Goal: Information Seeking & Learning: Learn about a topic

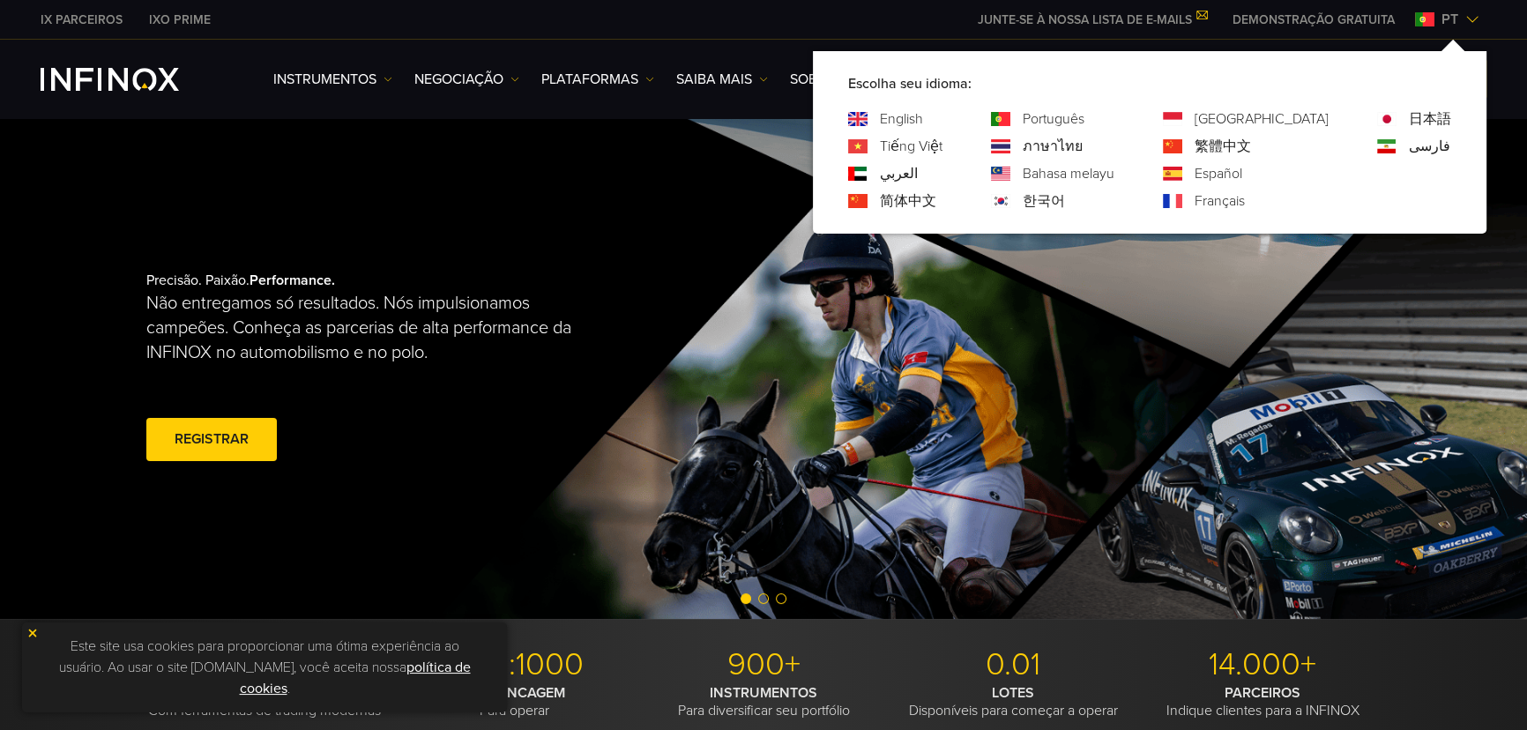
click at [923, 119] on link "English" at bounding box center [901, 118] width 43 height 21
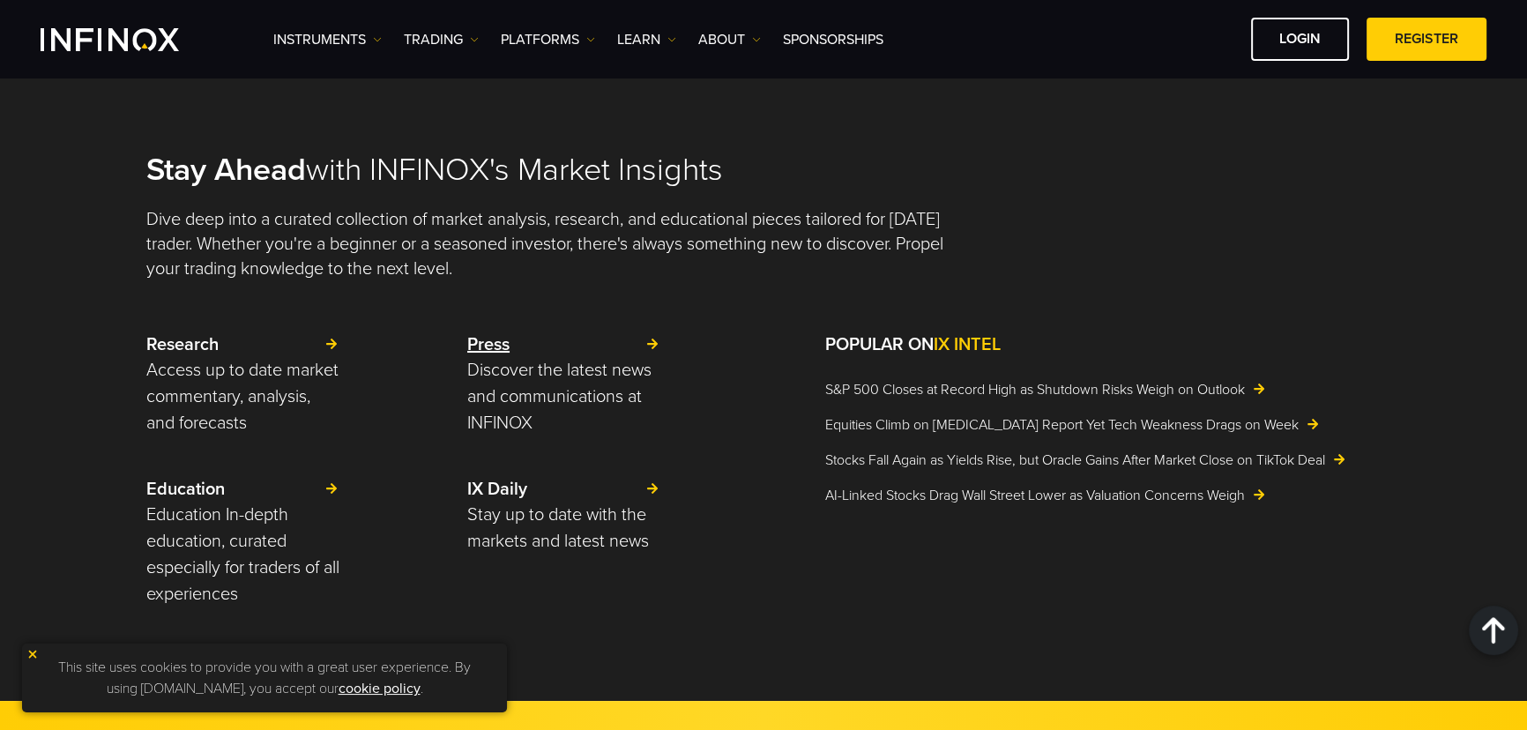
scroll to position [4007, 0]
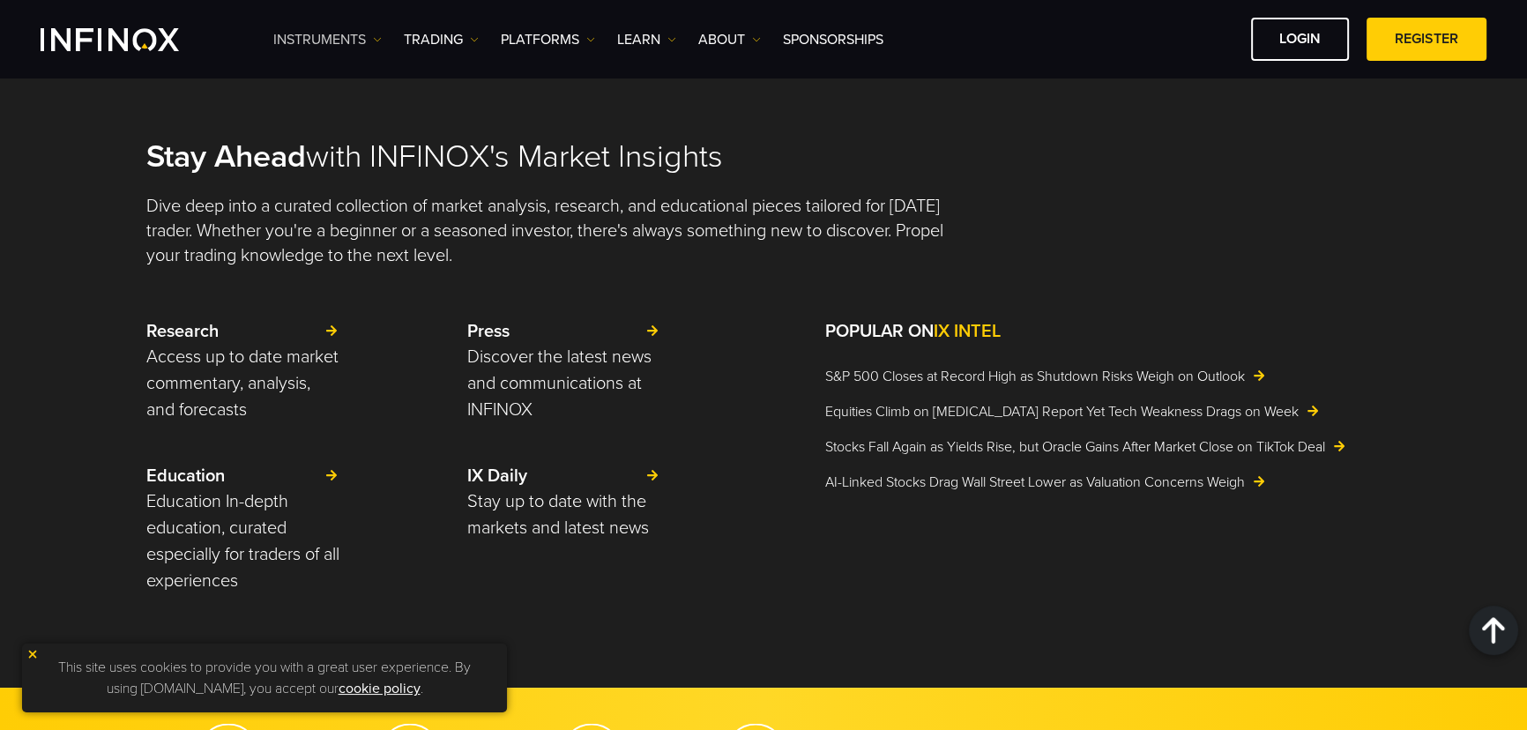
click at [363, 35] on link "Instruments" at bounding box center [327, 39] width 108 height 21
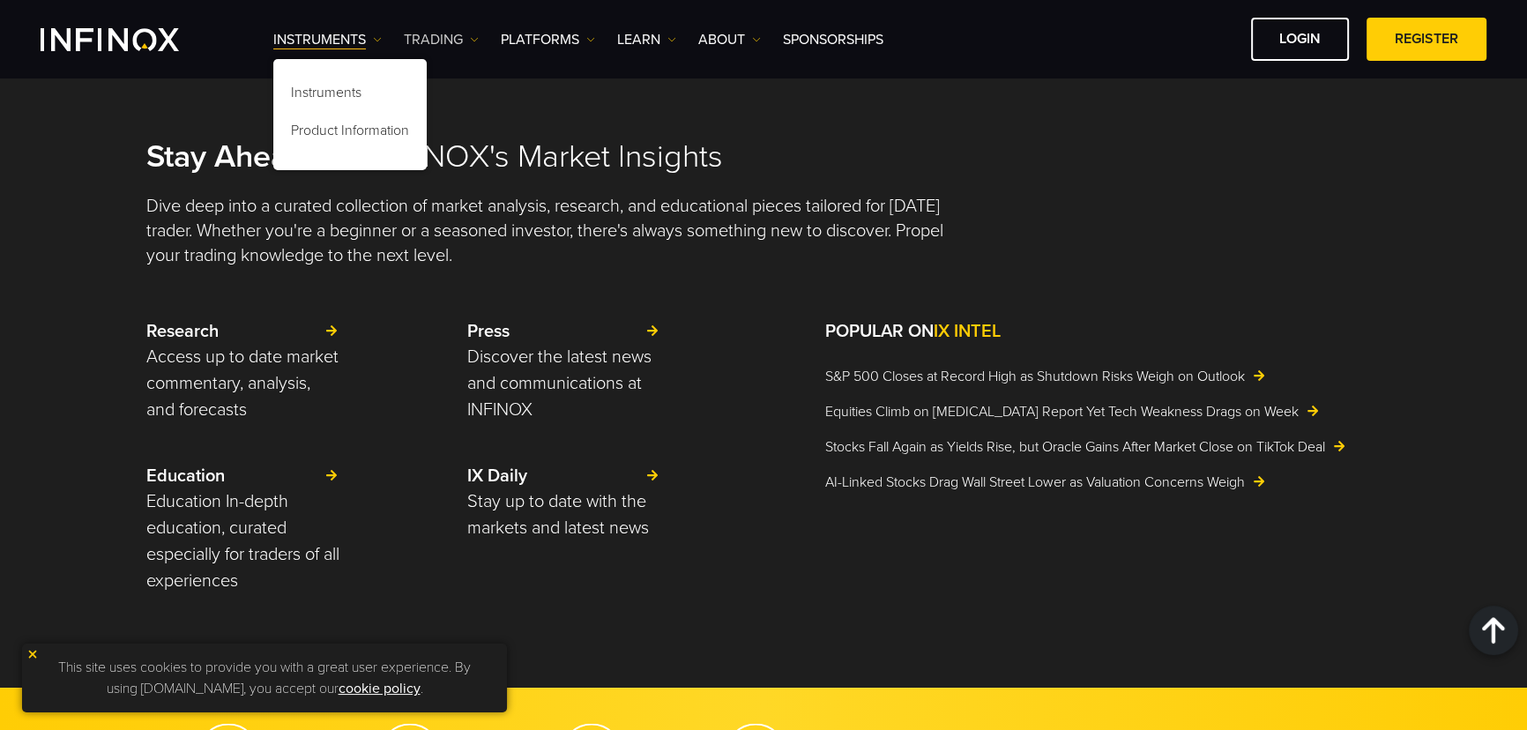
click at [471, 31] on div "Instruments Instruments Product Information TRADING Accounts" at bounding box center [879, 39] width 1213 height 43
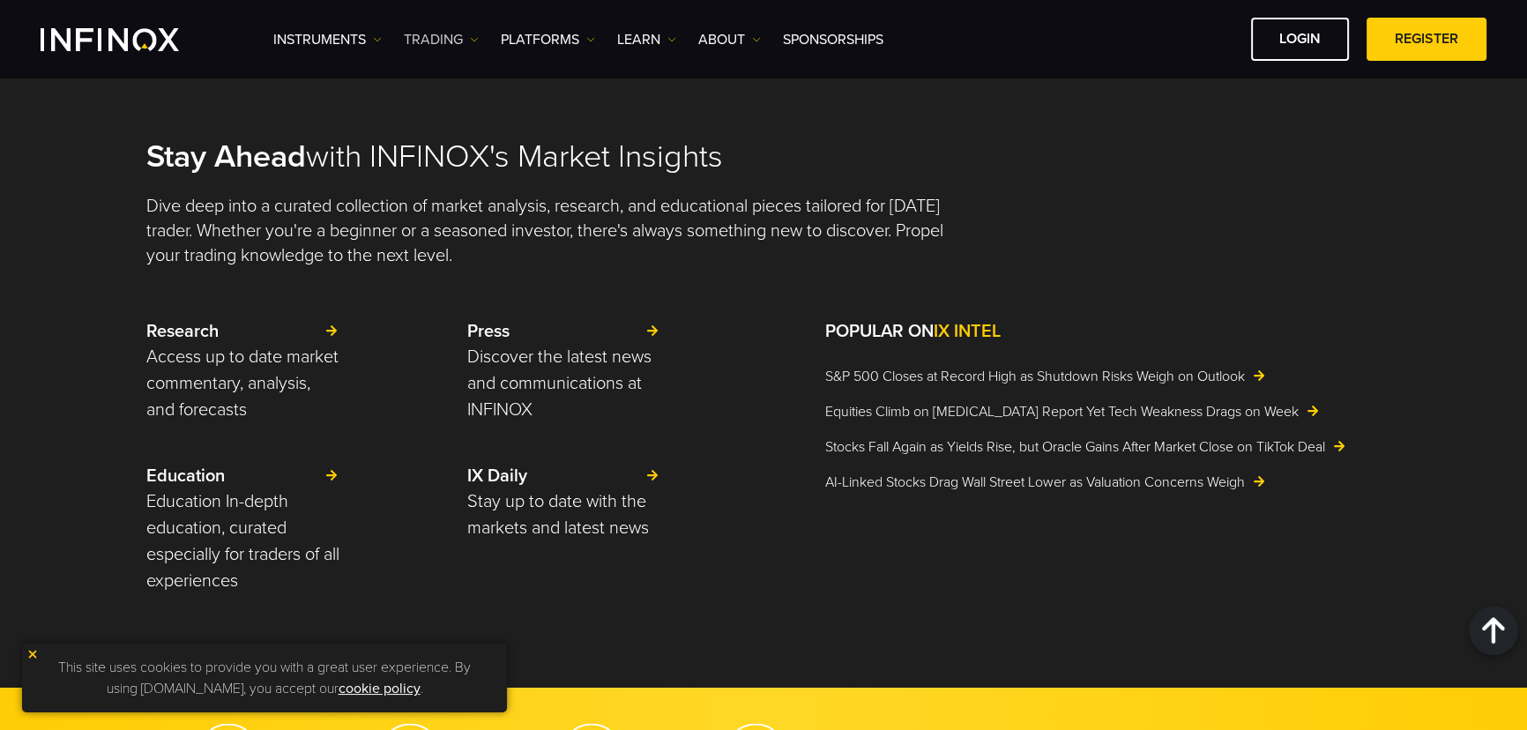
click at [471, 33] on link "TRADING" at bounding box center [441, 39] width 75 height 21
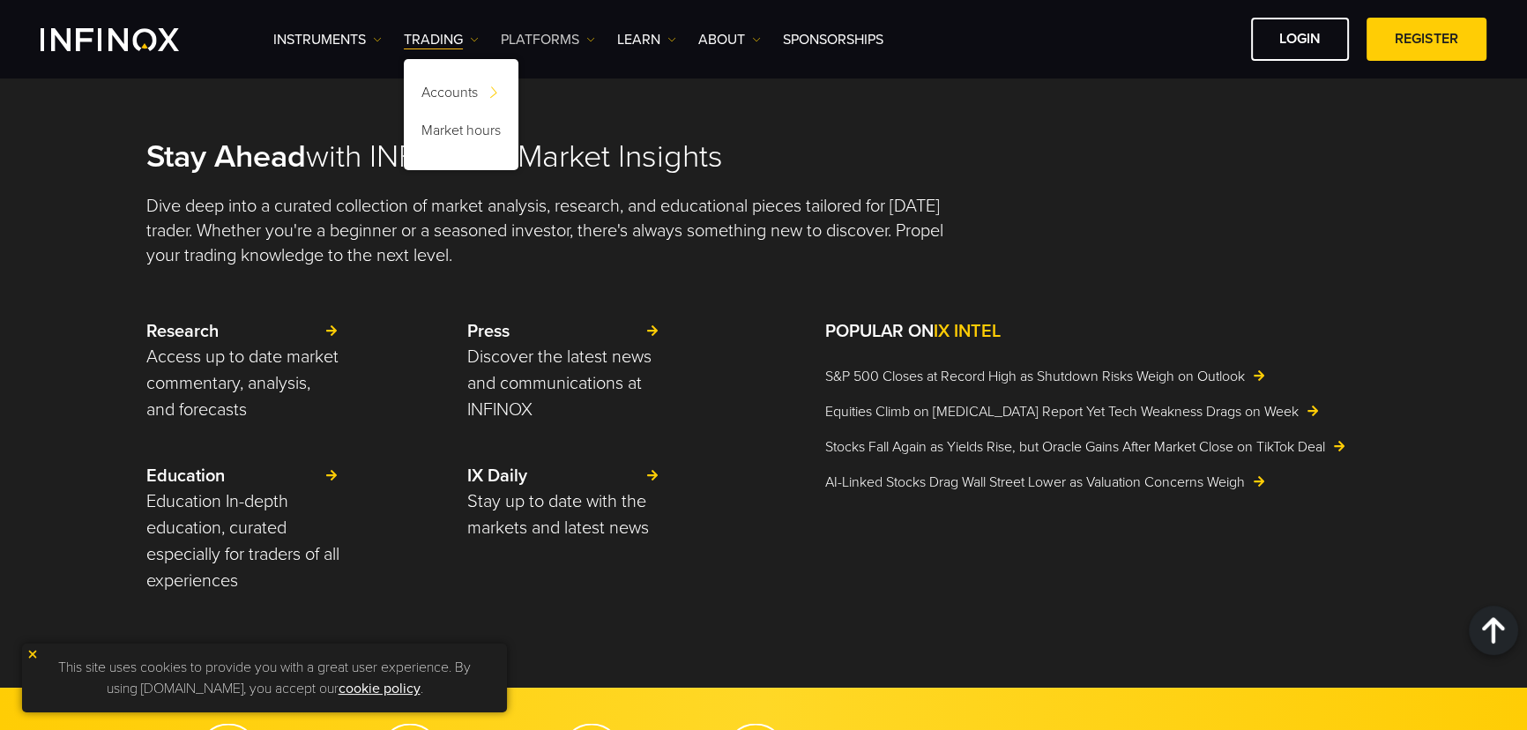
click at [576, 40] on link "PLATFORMS" at bounding box center [548, 39] width 94 height 21
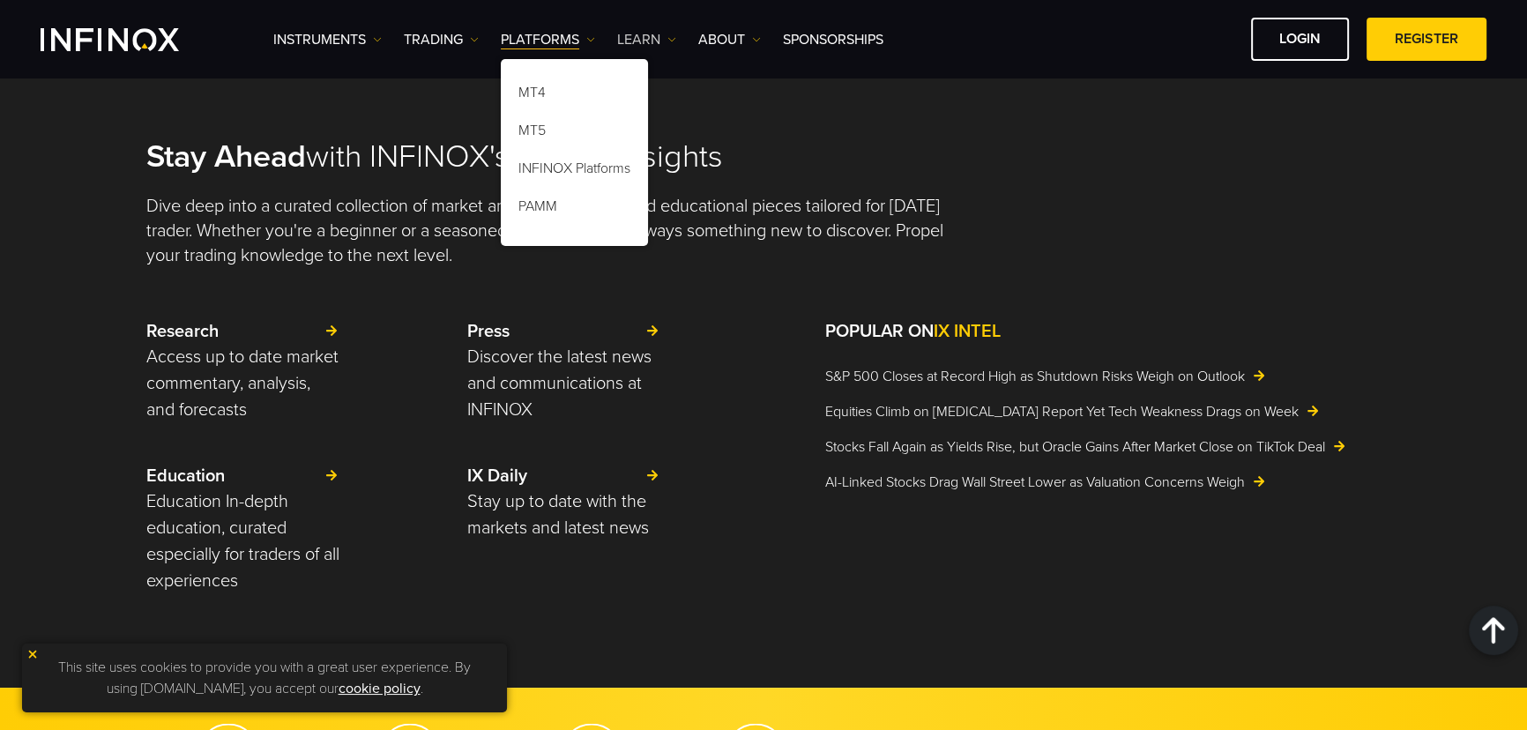
click at [672, 31] on link "Learn" at bounding box center [646, 39] width 59 height 21
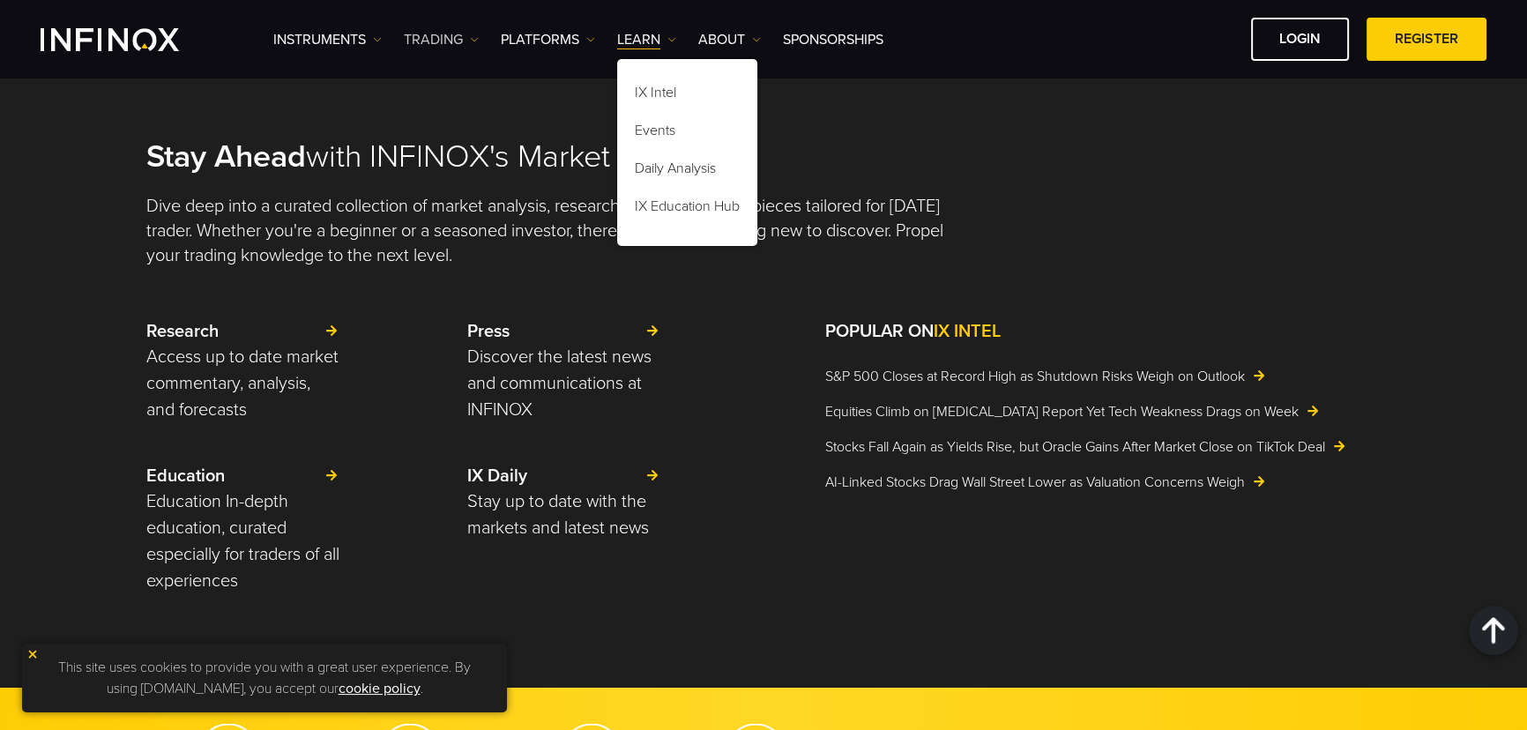
click at [458, 44] on link "TRADING" at bounding box center [441, 39] width 75 height 21
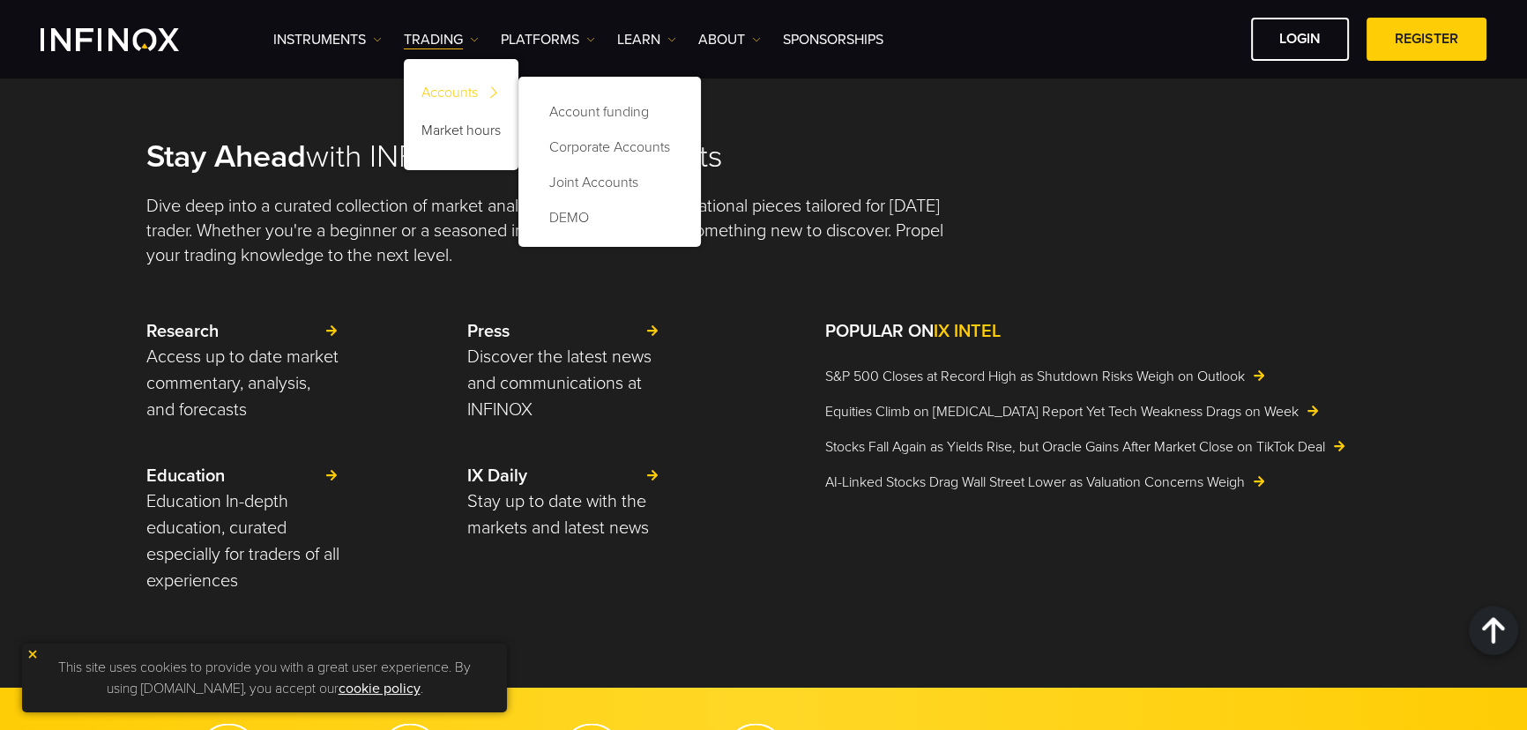
click at [451, 92] on link "Accounts" at bounding box center [461, 96] width 115 height 38
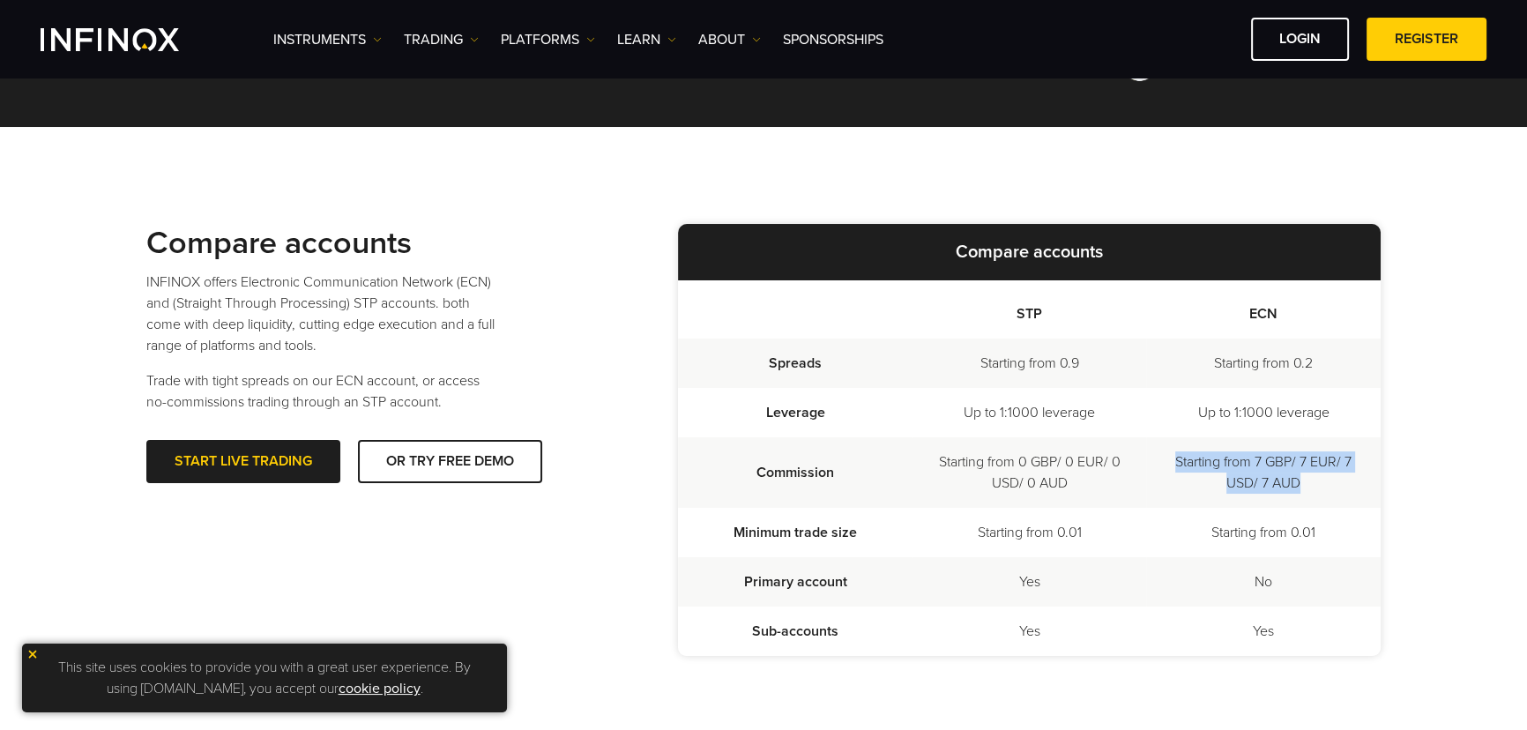
drag, startPoint x: 1172, startPoint y: 459, endPoint x: 1350, endPoint y: 480, distance: 178.5
click at [1351, 481] on td "Starting from 7 GBP/ 7 EUR/ 7 USD/ 7 AUD" at bounding box center [1263, 472] width 234 height 71
